Goal: Information Seeking & Learning: Find specific fact

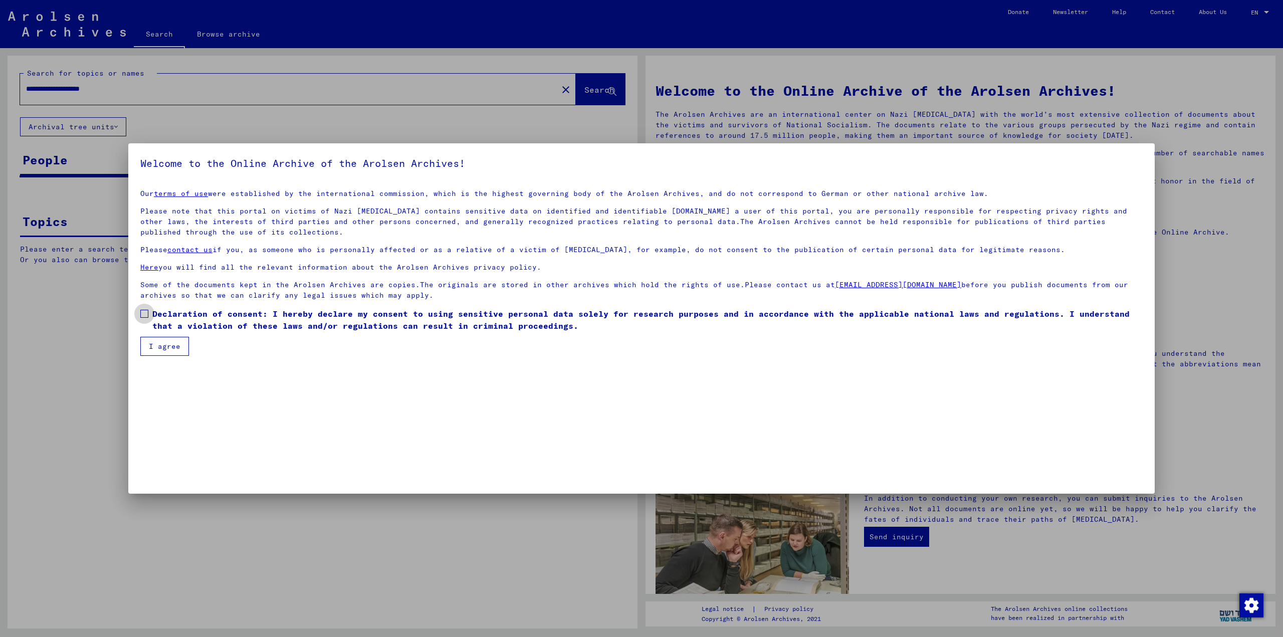
click at [173, 321] on span "Declaration of consent: I hereby declare my consent to using sensitive personal…" at bounding box center [647, 320] width 991 height 24
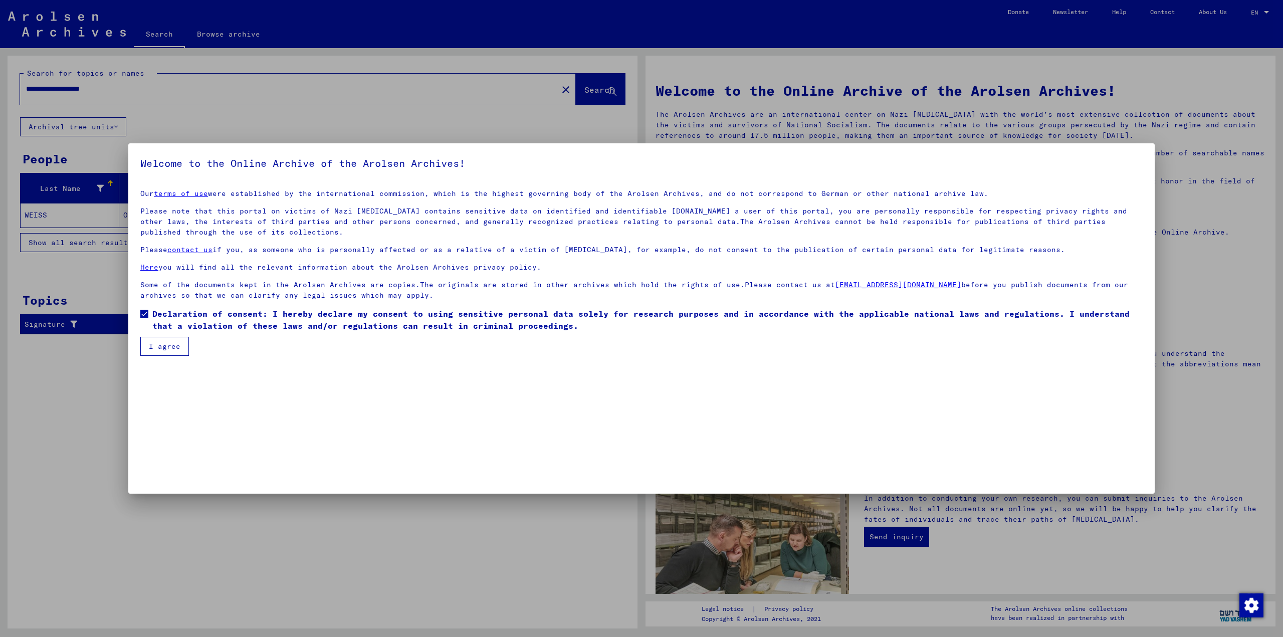
click at [167, 346] on button "I agree" at bounding box center [164, 346] width 49 height 19
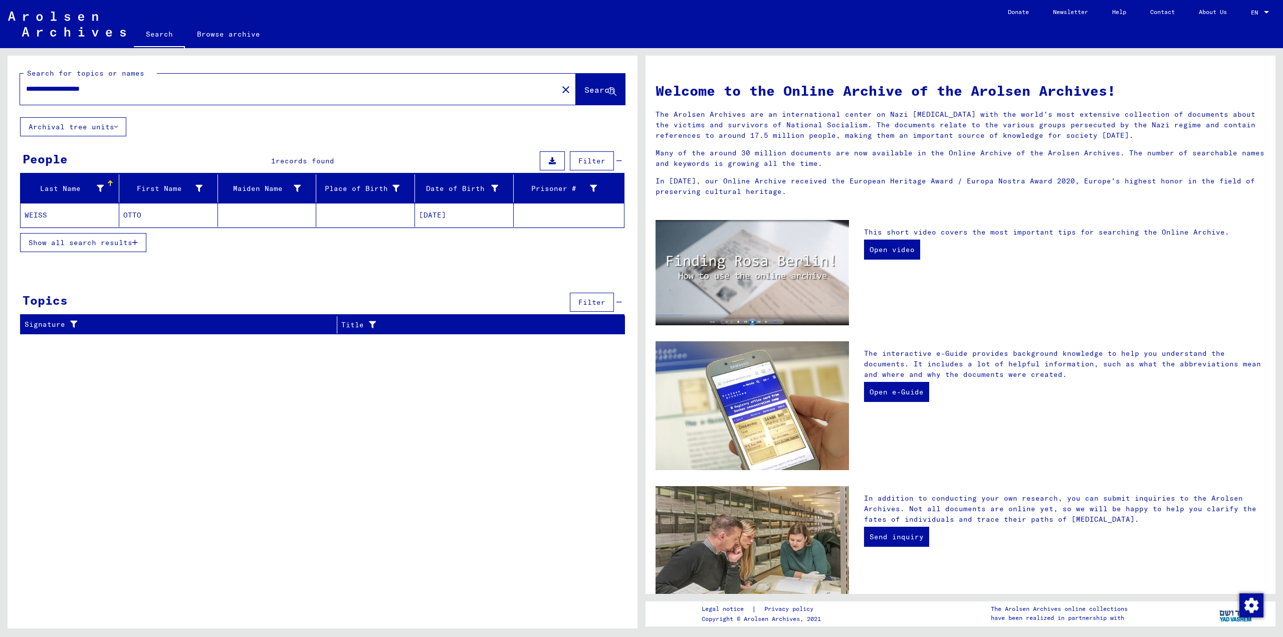
click at [140, 217] on mat-cell "OTTO" at bounding box center [168, 215] width 99 height 24
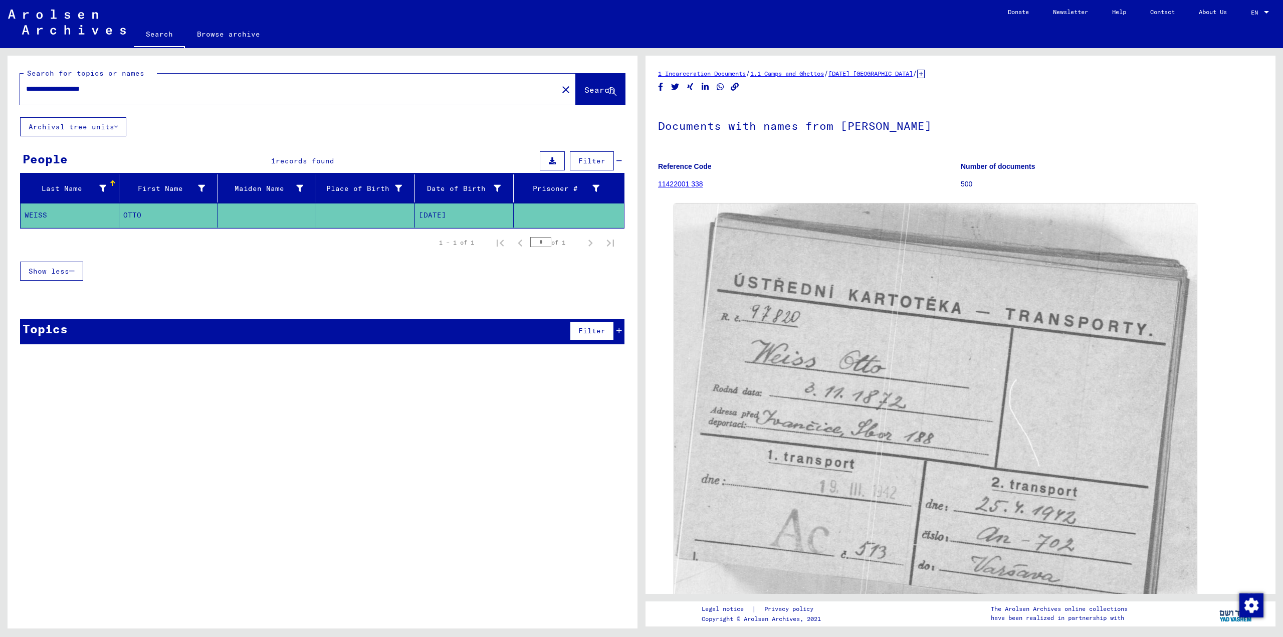
click at [142, 216] on mat-cell "OTTO" at bounding box center [168, 215] width 99 height 25
click at [40, 91] on input "**********" at bounding box center [289, 89] width 526 height 11
type input "**********"
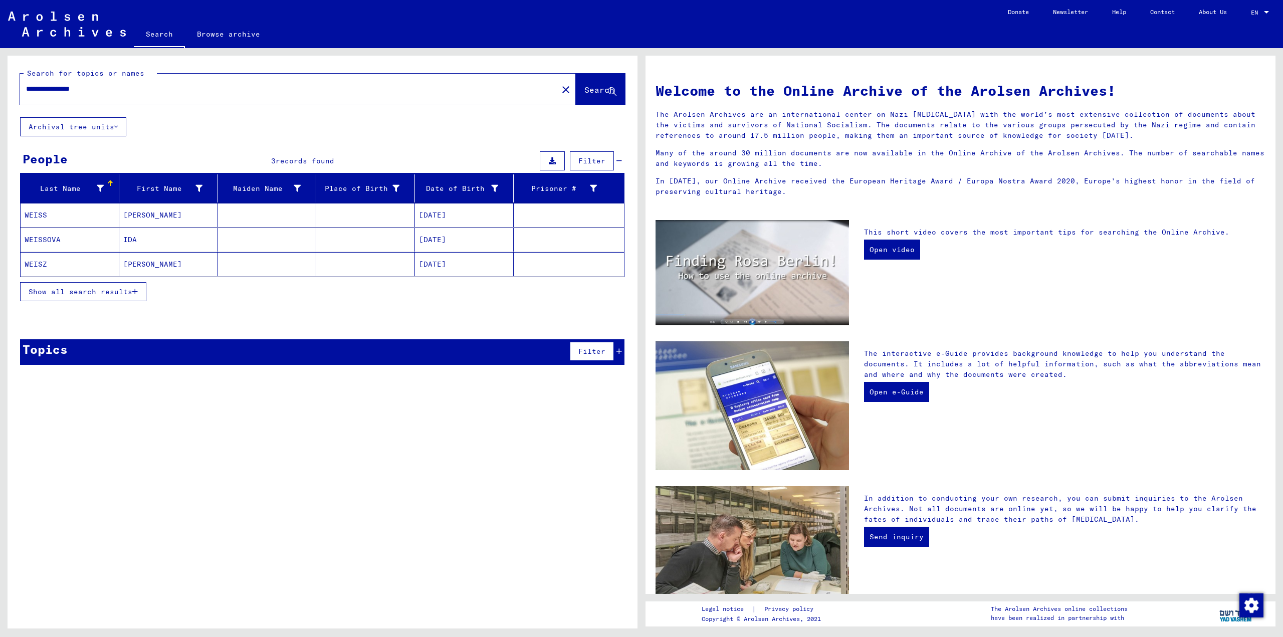
click at [135, 215] on mat-cell "[PERSON_NAME]" at bounding box center [168, 215] width 99 height 24
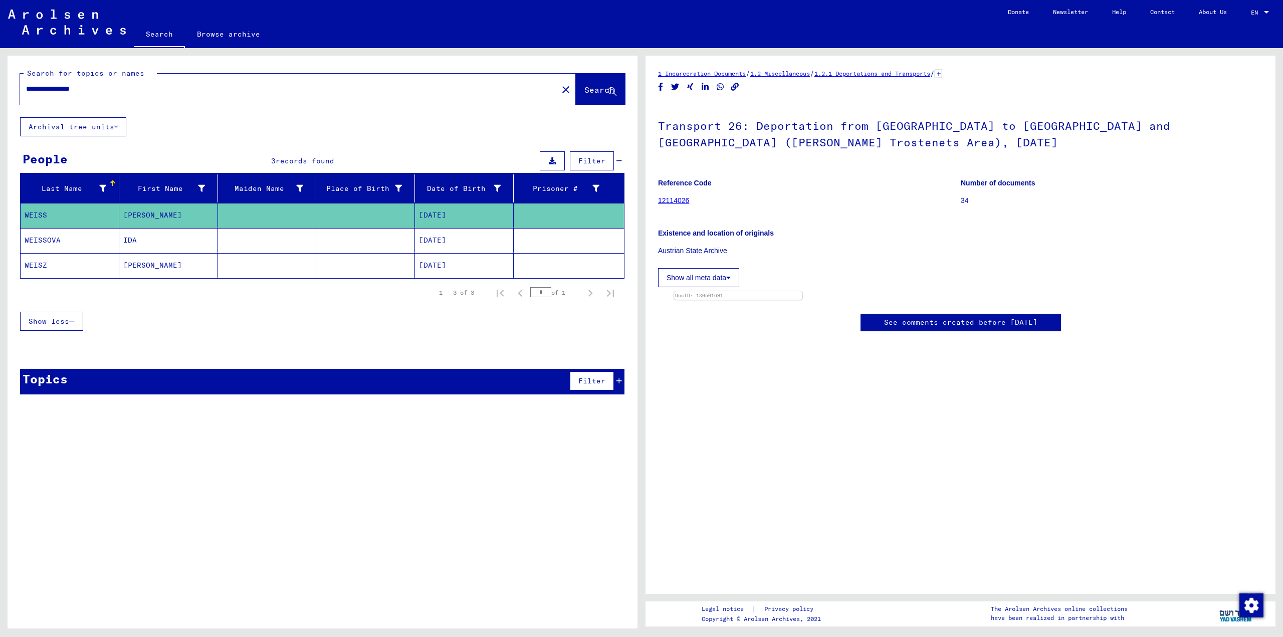
click at [424, 240] on mat-cell "[DATE]" at bounding box center [464, 240] width 99 height 25
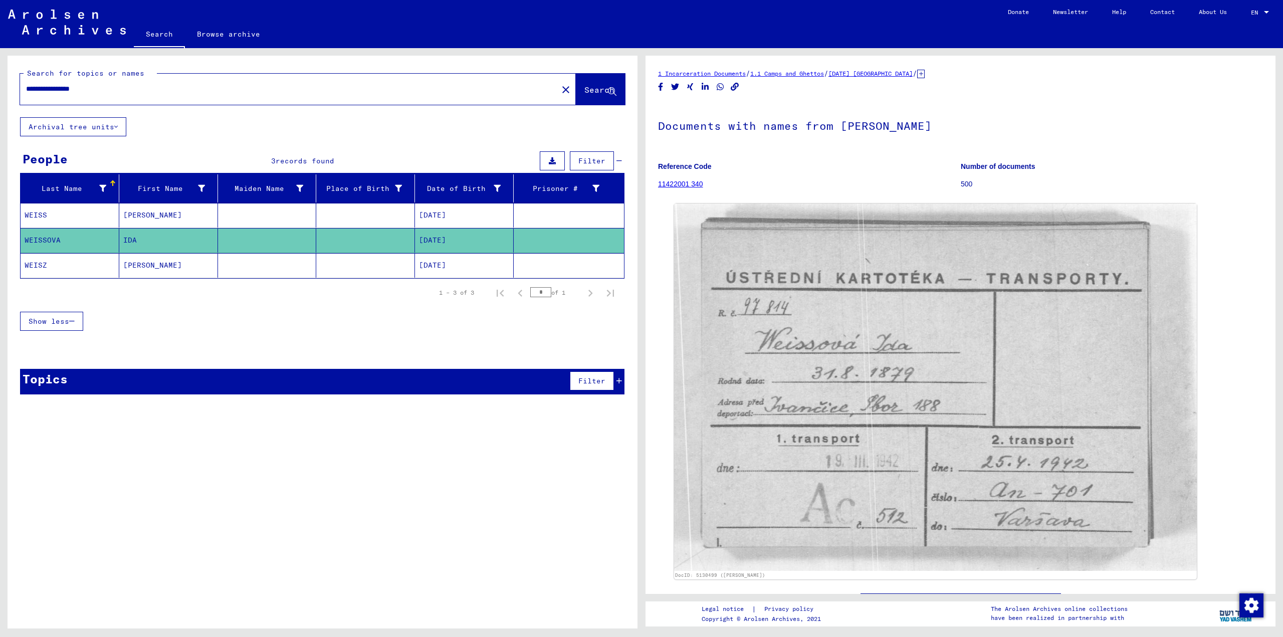
click at [422, 264] on mat-cell "[DATE]" at bounding box center [464, 265] width 99 height 25
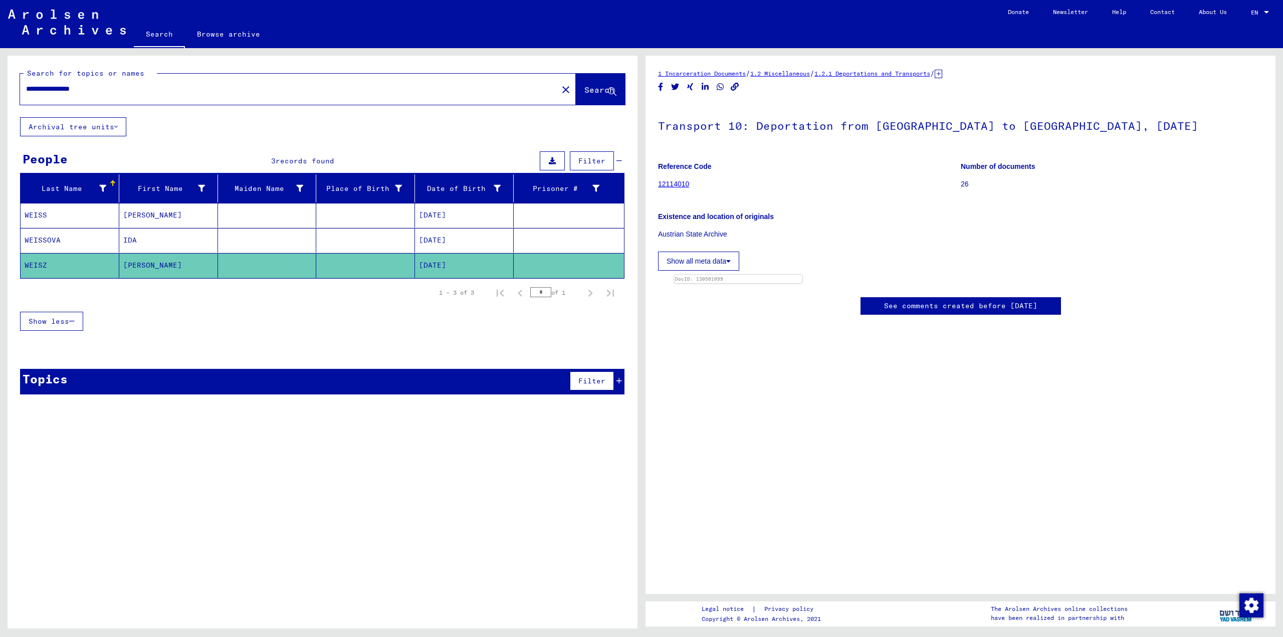
click at [420, 242] on mat-cell "[DATE]" at bounding box center [464, 240] width 99 height 25
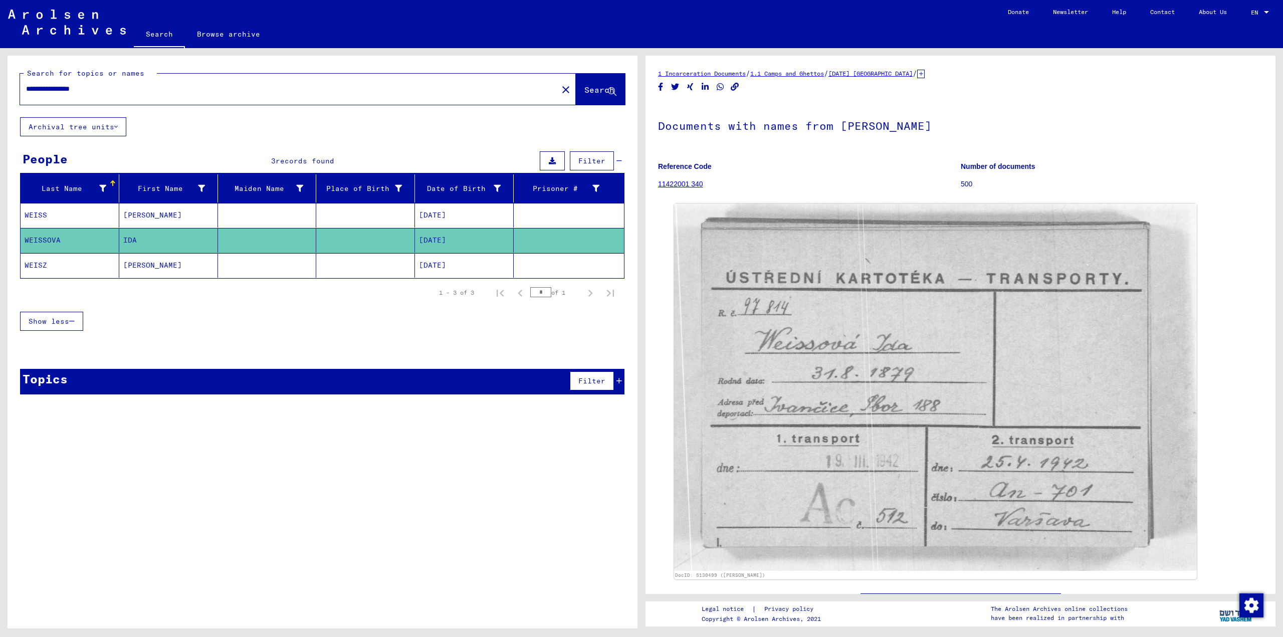
click at [377, 217] on mat-cell at bounding box center [365, 215] width 99 height 25
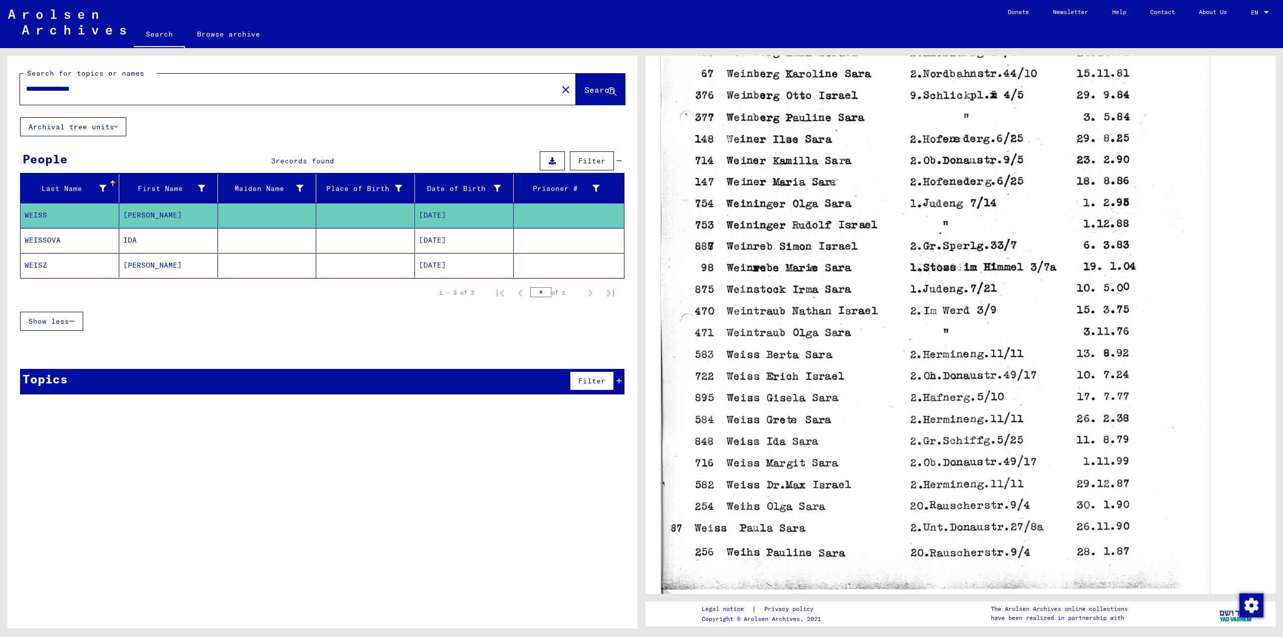
scroll to position [401, 0]
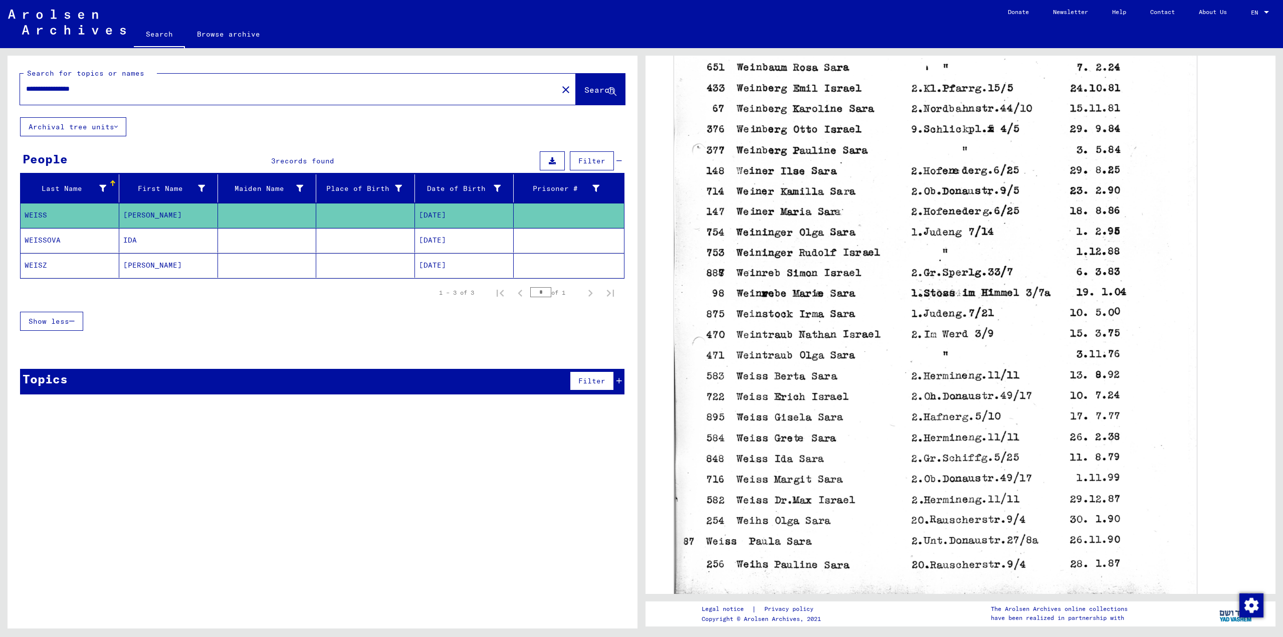
click at [445, 243] on mat-cell "[DATE]" at bounding box center [464, 240] width 99 height 25
